Goal: Transaction & Acquisition: Purchase product/service

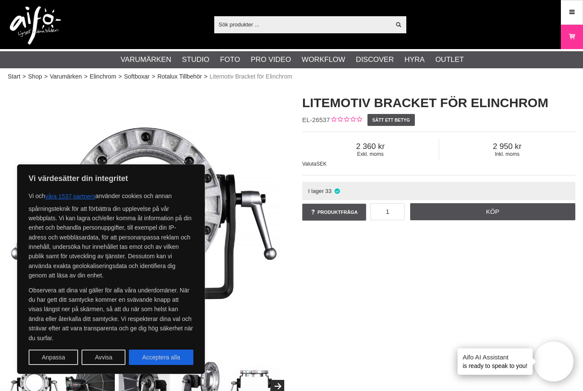
click at [104, 354] on button "Avvisa" at bounding box center [103, 356] width 44 height 15
